Goal: Communication & Community: Answer question/provide support

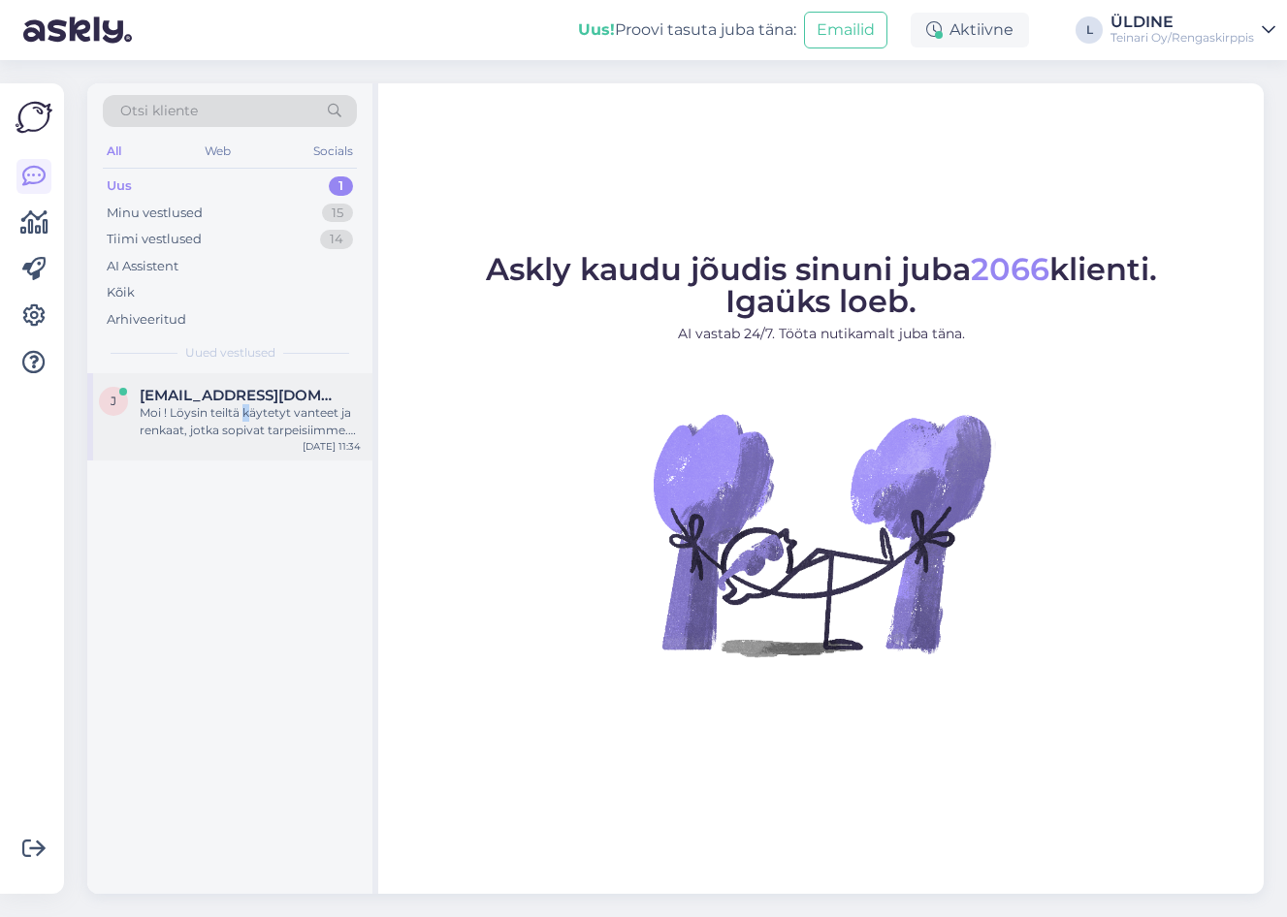
click at [245, 422] on div "Moi ! Löysin teiltä käytetyt vanteet ja renkaat, jotka sopivat tarpeisiimme. Yr…" at bounding box center [250, 421] width 221 height 35
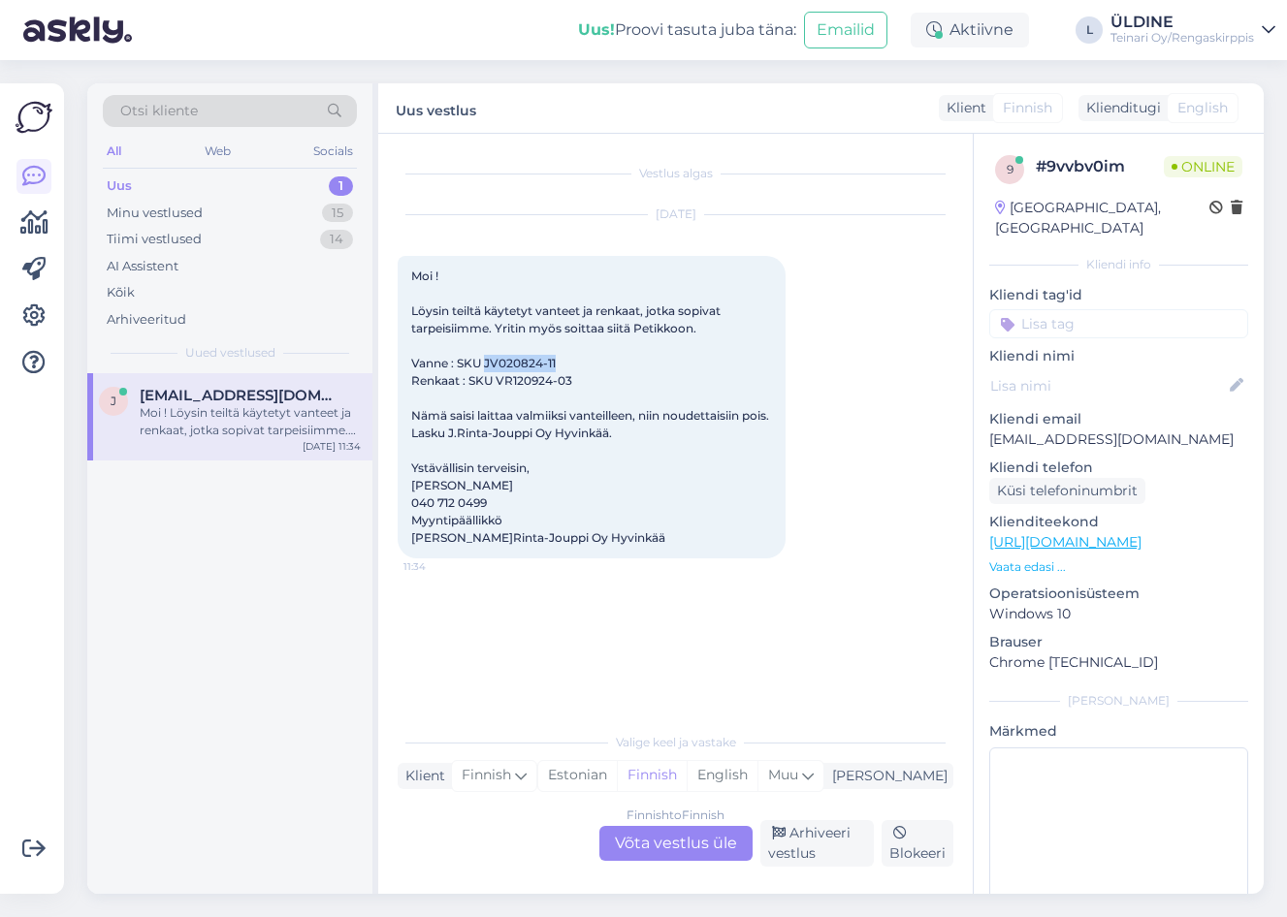
drag, startPoint x: 485, startPoint y: 360, endPoint x: 557, endPoint y: 363, distance: 71.8
click at [557, 363] on div "Moi ! Löysin teiltä käytetyt vanteet ja renkaat, jotka sopivat tarpeisiimme. Yr…" at bounding box center [592, 407] width 388 height 302
drag, startPoint x: 557, startPoint y: 363, endPoint x: 545, endPoint y: 363, distance: 11.6
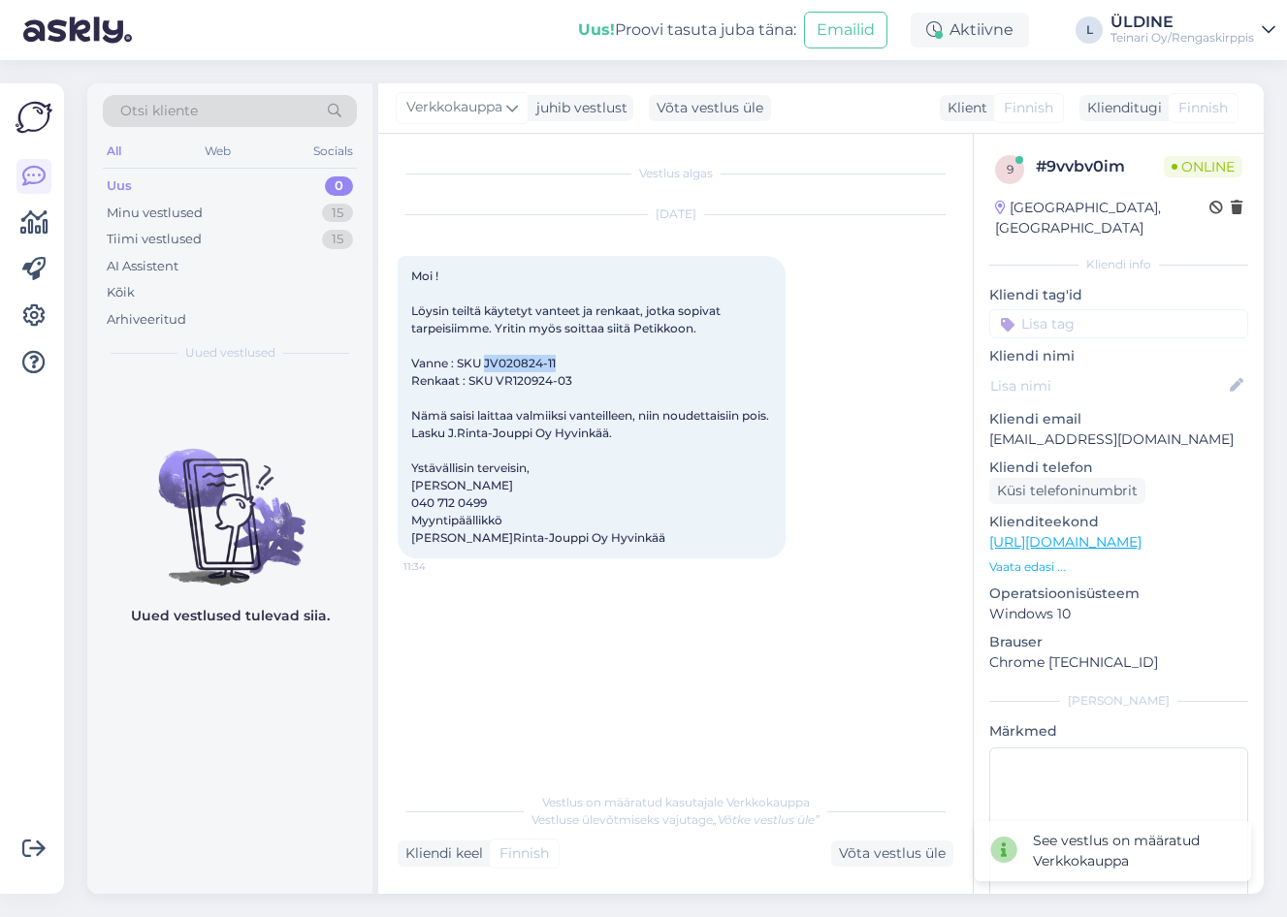
copy span "JV020824-11"
drag, startPoint x: 497, startPoint y: 381, endPoint x: 578, endPoint y: 381, distance: 80.5
click at [578, 381] on div "Moi ! Löysin teiltä käytetyt vanteet ja renkaat, jotka sopivat tarpeisiimme. Yr…" at bounding box center [592, 407] width 388 height 302
drag, startPoint x: 578, startPoint y: 381, endPoint x: 557, endPoint y: 378, distance: 20.6
copy span "VR120924-03"
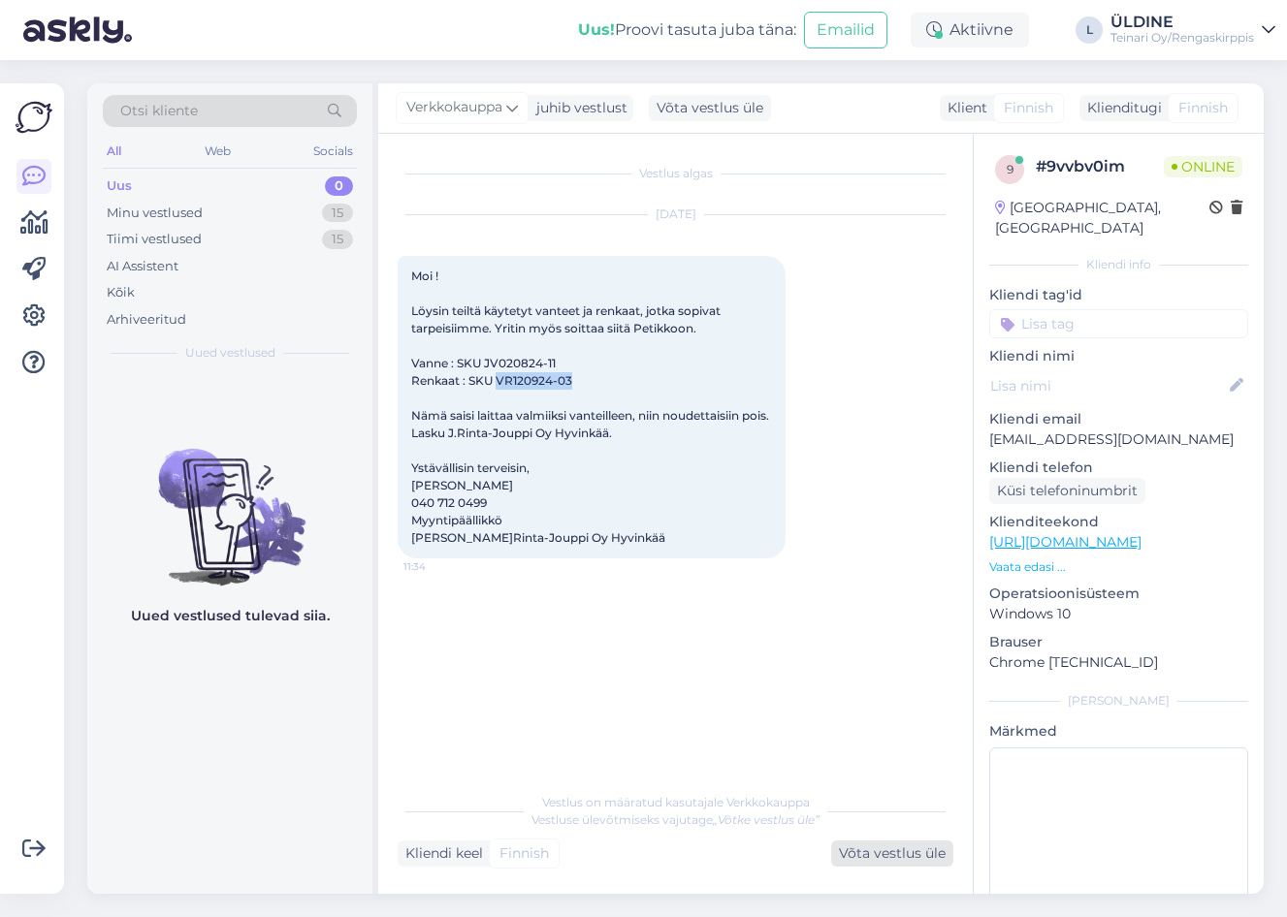
click at [906, 858] on div "Võta vestlus üle" at bounding box center [892, 854] width 122 height 26
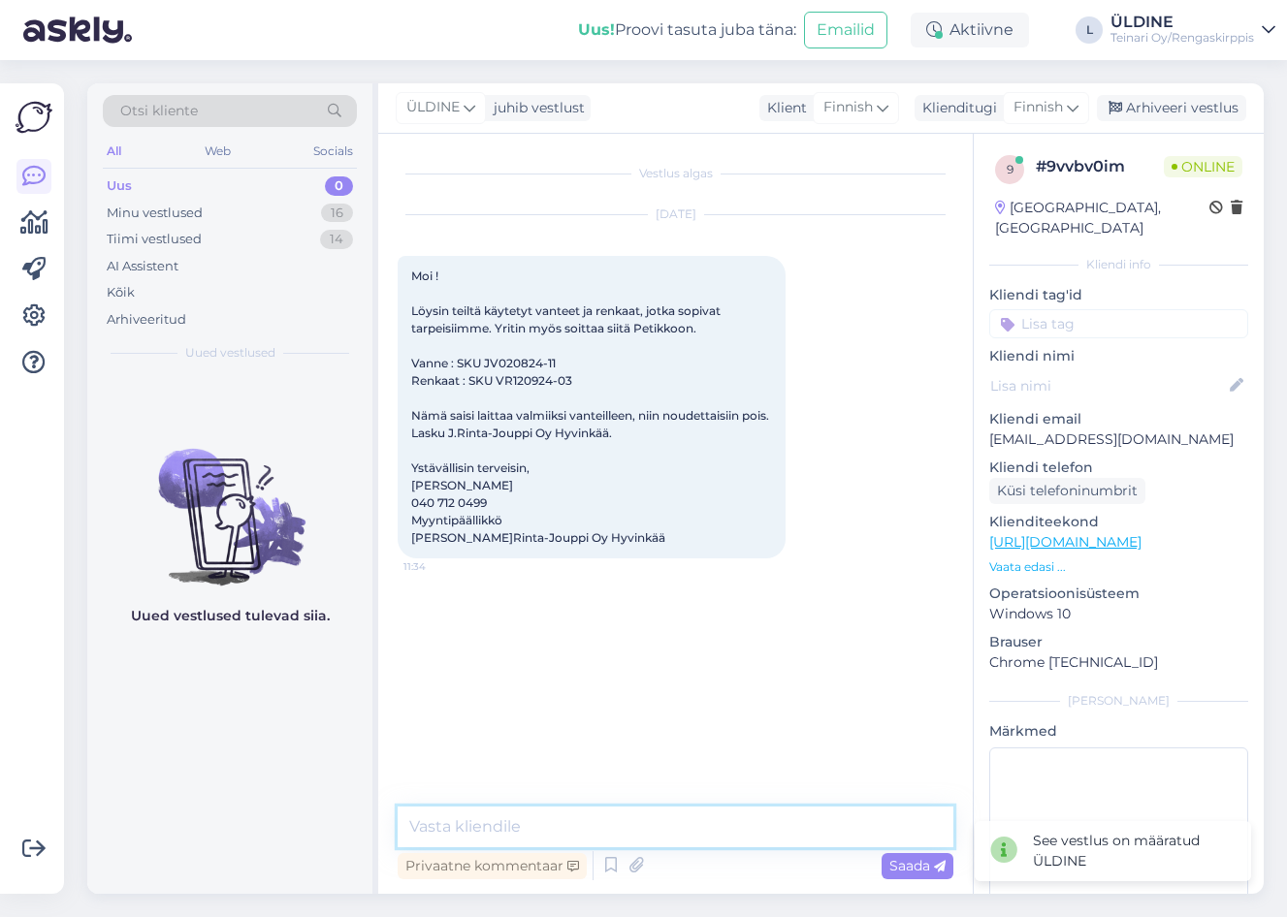
click at [595, 838] on textarea at bounding box center [676, 827] width 556 height 41
type textarea "ZMX-132"
click at [914, 876] on div "Saada" at bounding box center [917, 866] width 72 height 26
drag, startPoint x: 460, startPoint y: 831, endPoint x: 512, endPoint y: 825, distance: 52.7
click at [463, 831] on textarea at bounding box center [676, 827] width 556 height 41
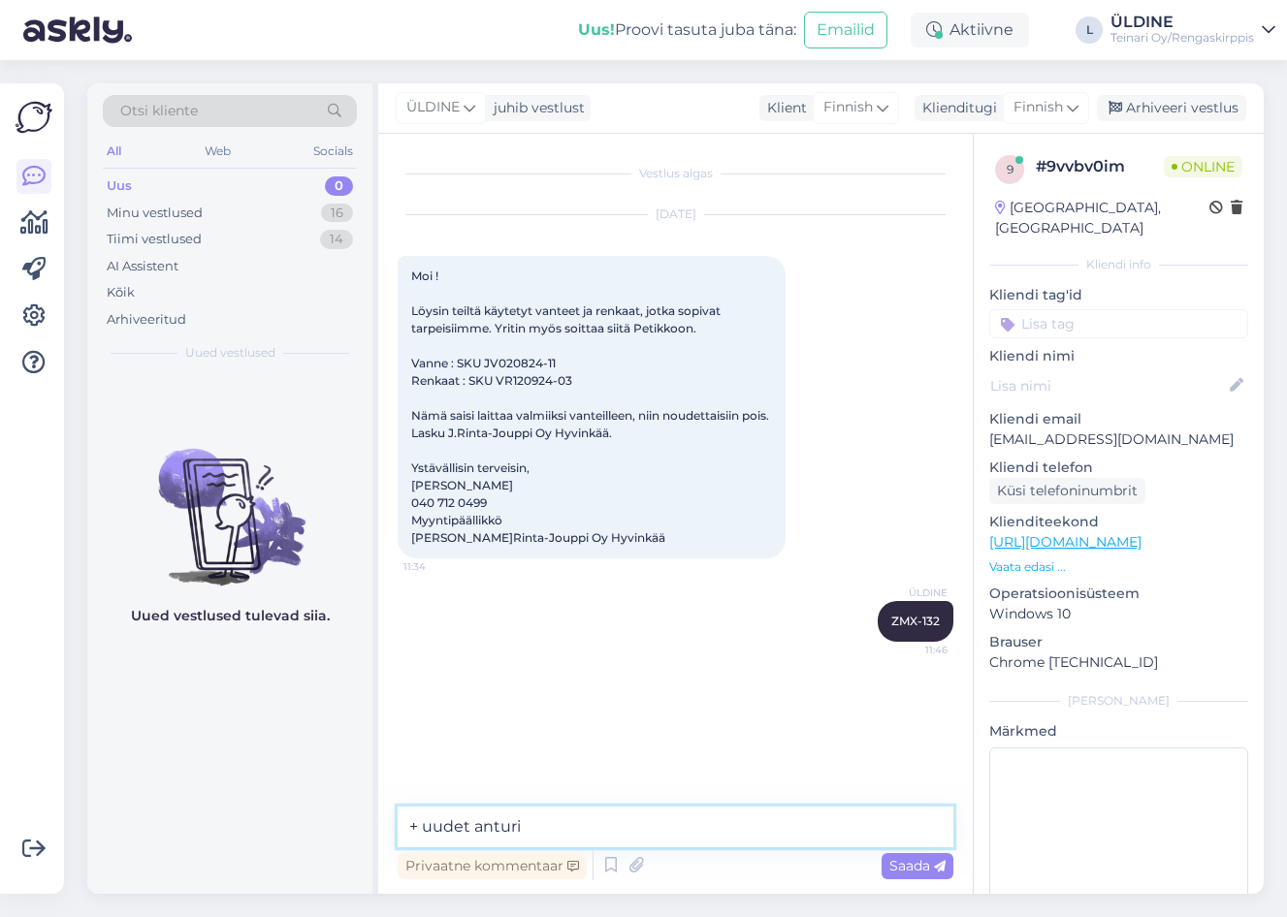
type textarea "+ uudet anturit"
type textarea "ilmoitettaan kun setti Petikosta nouto valmiina :)"
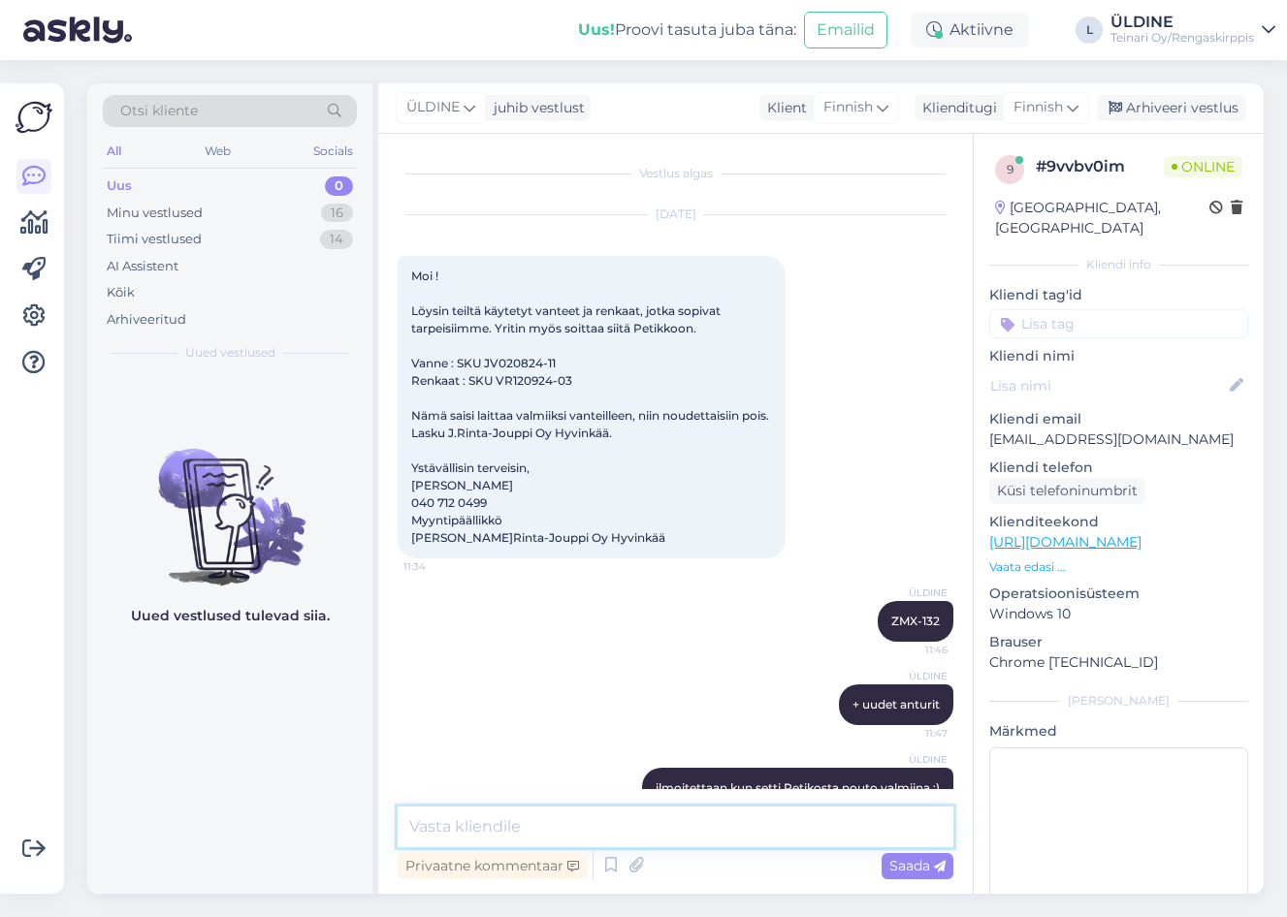
scroll to position [41, 0]
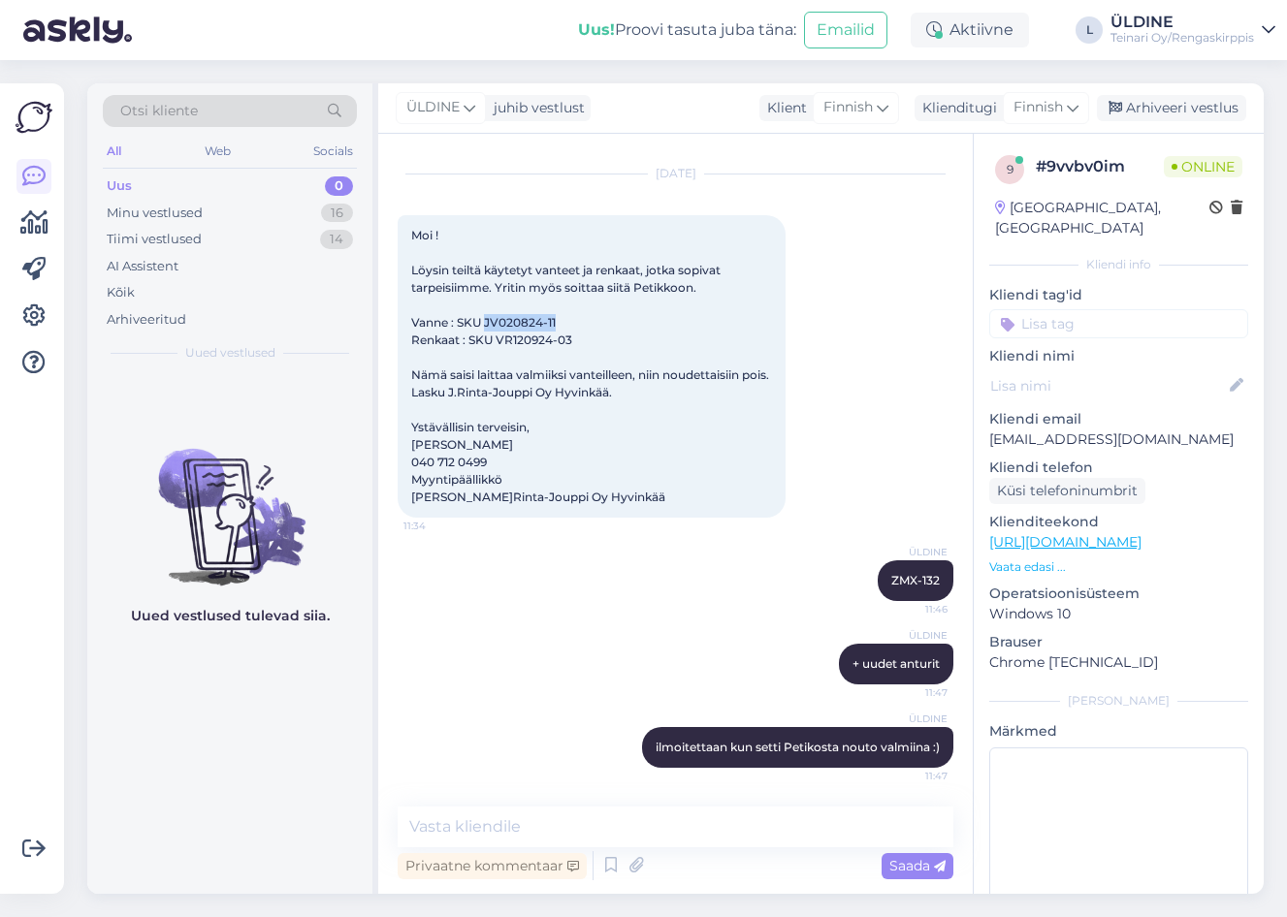
drag, startPoint x: 487, startPoint y: 320, endPoint x: 555, endPoint y: 321, distance: 67.9
click at [555, 321] on span "Moi ! Löysin teiltä käytetyt vanteet ja renkaat, jotka sopivat tarpeisiimme. Yr…" at bounding box center [591, 366] width 361 height 276
drag, startPoint x: 555, startPoint y: 321, endPoint x: 541, endPoint y: 322, distance: 13.6
copy span "JV020824-11"
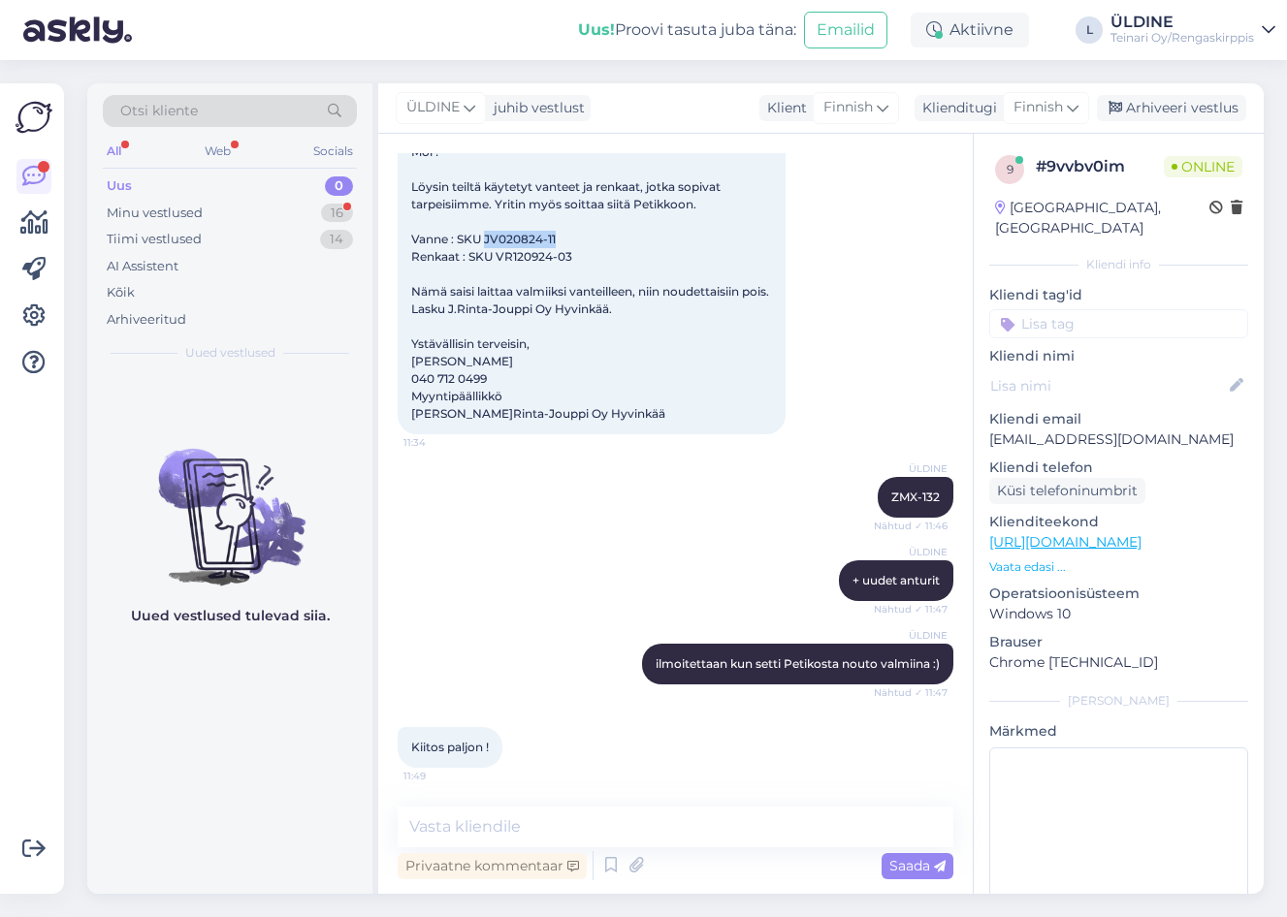
click at [439, 545] on div "ÜLDINE + uudet anturit Nähtud ✓ 11:47" at bounding box center [676, 580] width 556 height 83
drag, startPoint x: 413, startPoint y: 362, endPoint x: 482, endPoint y: 361, distance: 68.8
click at [482, 361] on span "Moi ! Löysin teiltä käytetyt vanteet ja renkaat, jotka sopivat tarpeisiimme. Yr…" at bounding box center [591, 282] width 361 height 276
copy span "[PERSON_NAME]"
drag, startPoint x: 484, startPoint y: 235, endPoint x: 556, endPoint y: 239, distance: 71.9
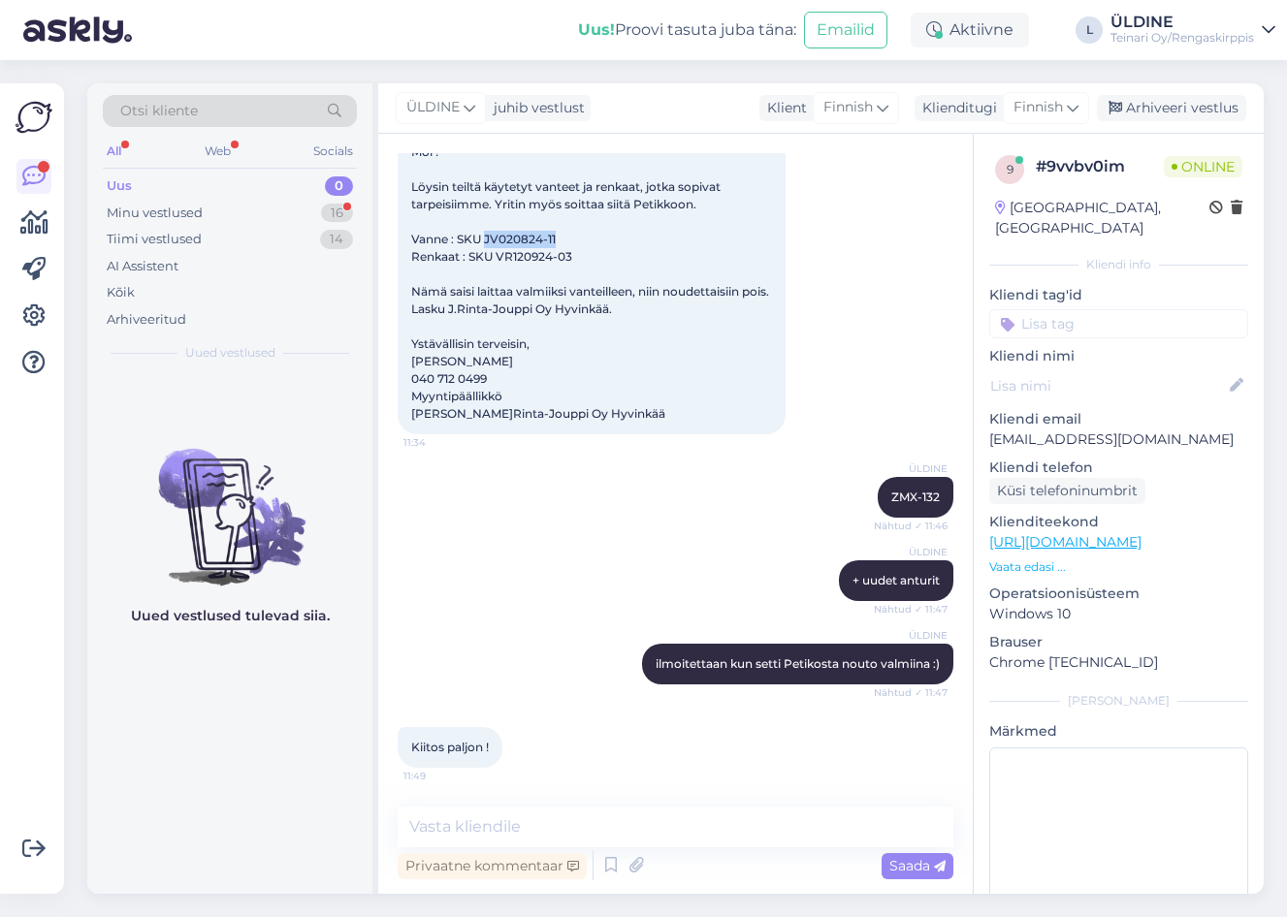
click at [556, 239] on span "Moi ! Löysin teiltä käytetyt vanteet ja renkaat, jotka sopivat tarpeisiimme. Yr…" at bounding box center [591, 282] width 361 height 276
drag, startPoint x: 556, startPoint y: 239, endPoint x: 545, endPoint y: 239, distance: 10.7
copy span "JV020824-11"
